Goal: Task Accomplishment & Management: Complete application form

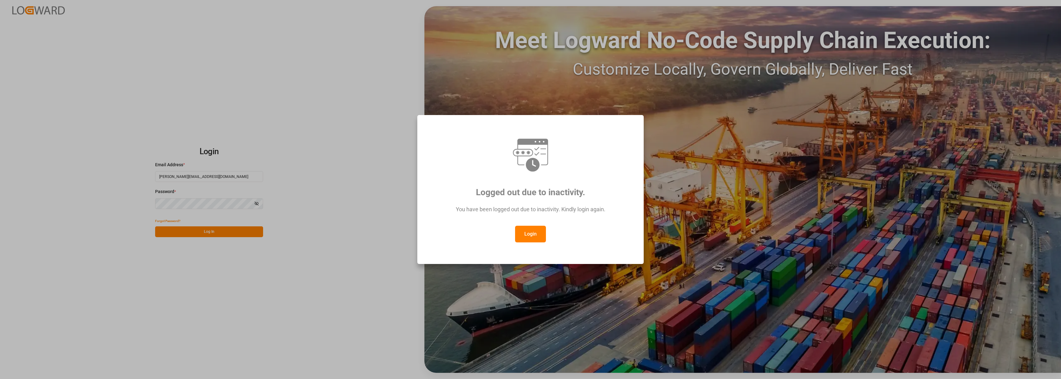
click at [533, 238] on button "Login" at bounding box center [530, 234] width 31 height 17
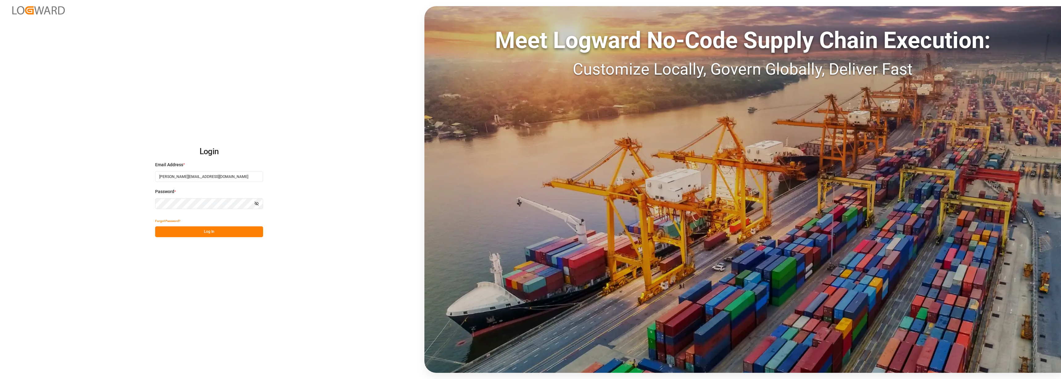
click at [221, 229] on button "Log In" at bounding box center [209, 231] width 108 height 11
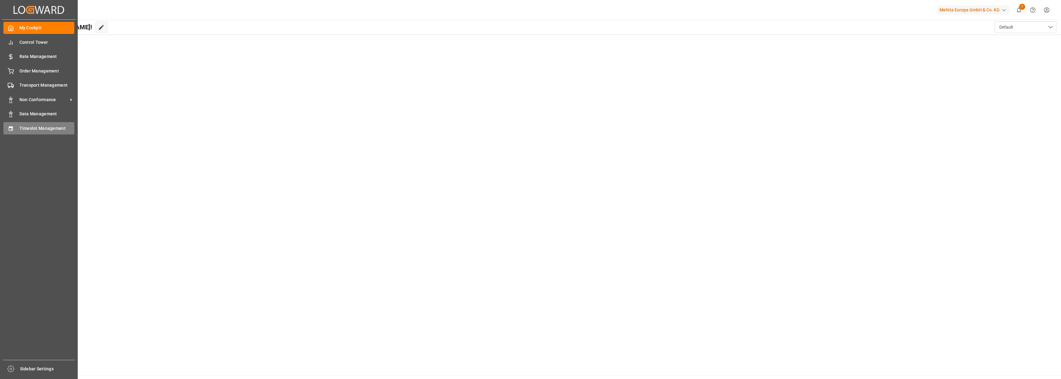
click at [4, 128] on div at bounding box center [8, 128] width 10 height 6
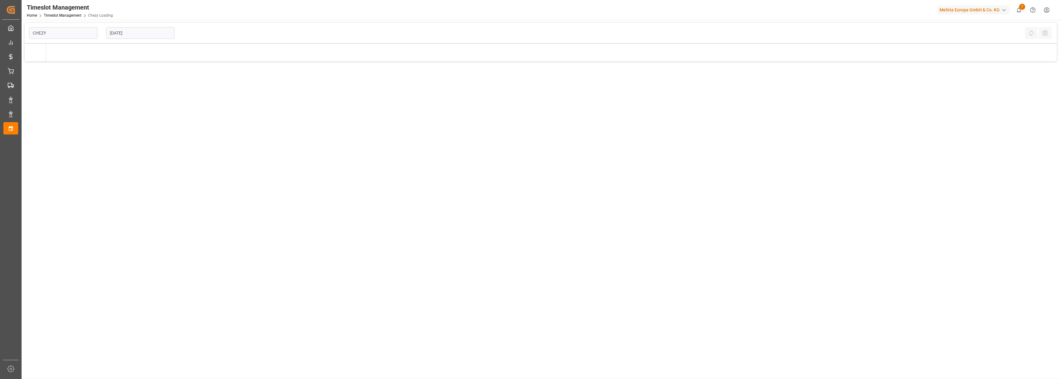
type input "Chezy Loading"
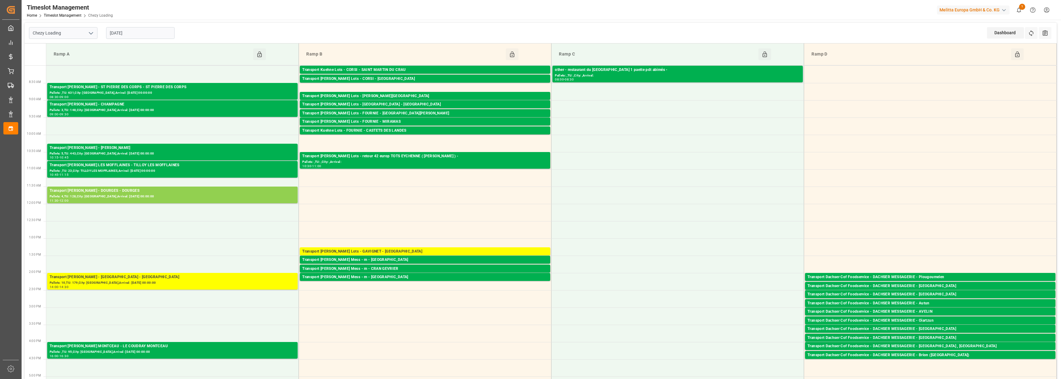
click at [141, 34] on input "[DATE]" at bounding box center [140, 33] width 68 height 12
click at [148, 81] on span "11" at bounding box center [150, 82] width 4 height 4
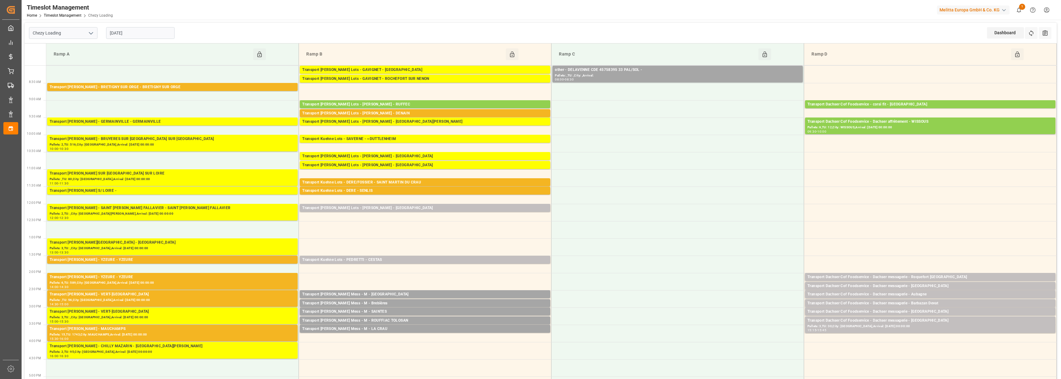
click at [130, 31] on input "[DATE]" at bounding box center [140, 33] width 68 height 12
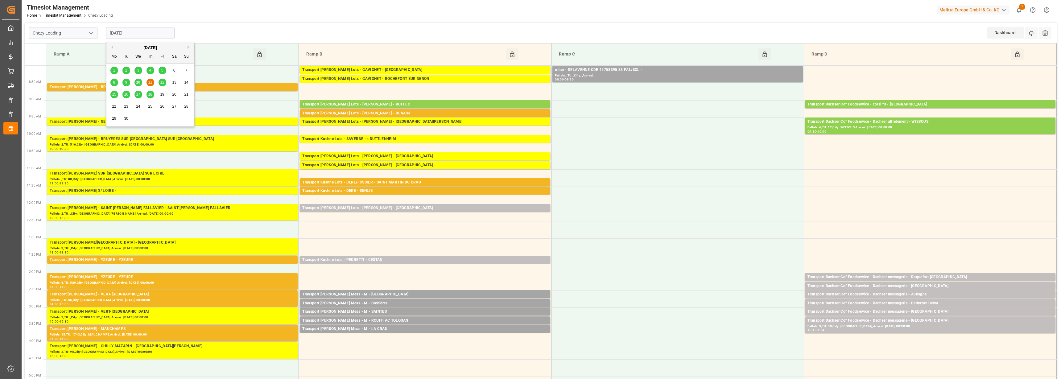
click at [162, 82] on span "12" at bounding box center [162, 82] width 4 height 4
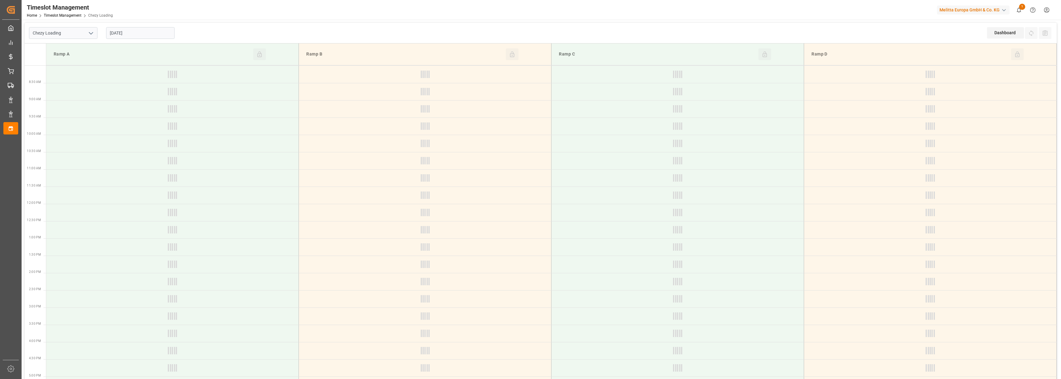
type input "[DATE]"
